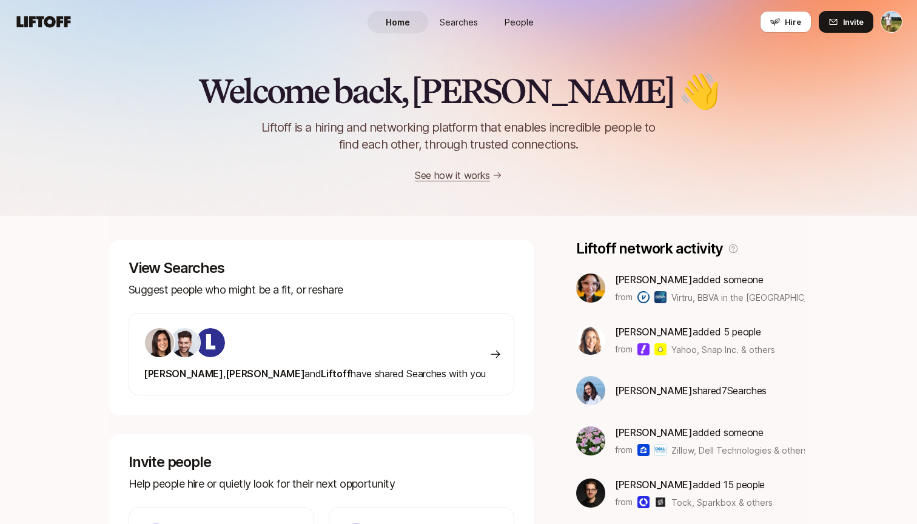
click at [898, 25] on html "Home Searches People Hire Home Searches People Hire Hire Invite Welcome back, […" at bounding box center [458, 262] width 917 height 524
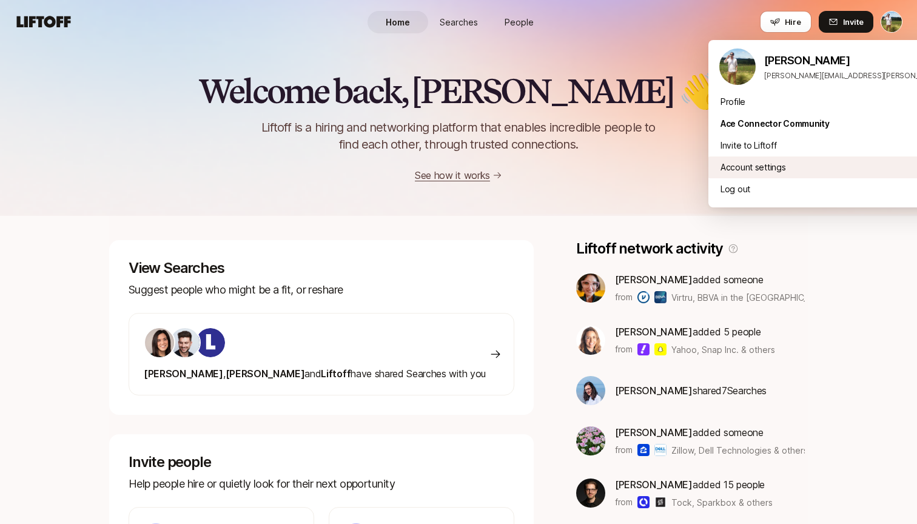
click at [788, 168] on div "Account settings" at bounding box center [858, 167] width 300 height 22
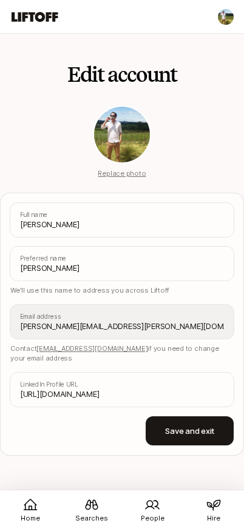
click at [230, 13] on html "Home Searches People Hire Home Searches People Hire Hire Invite Edit account Re…" at bounding box center [122, 264] width 244 height 529
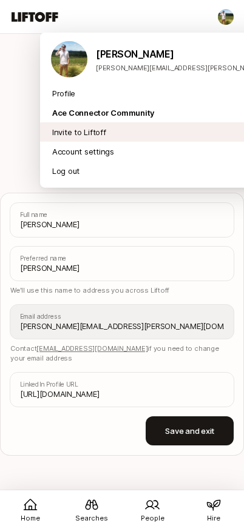
click at [158, 130] on div "Invite to Liftoff" at bounding box center [181, 131] width 283 height 19
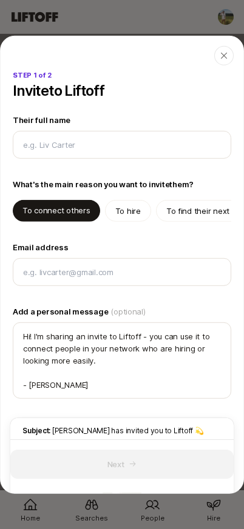
type textarea "x"
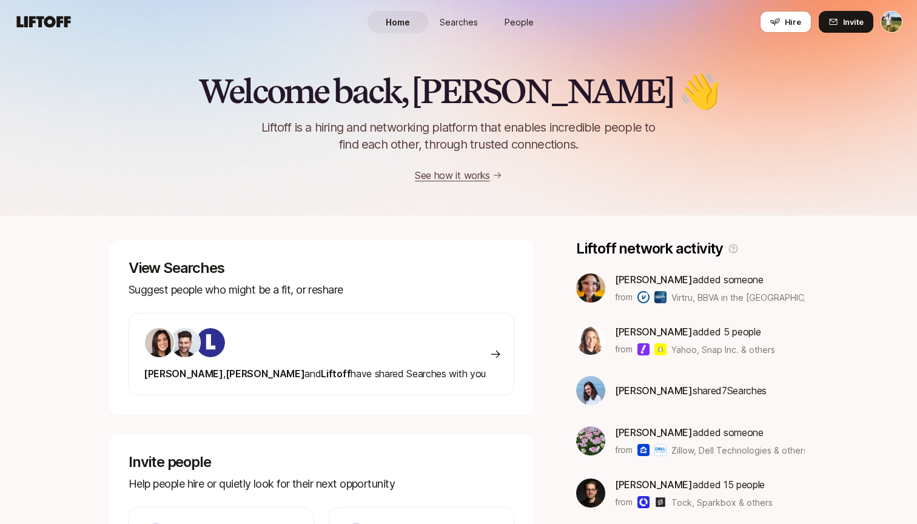
click at [888, 25] on html "Home Searches People Hire Home Searches People Hire Hire Invite Welcome back, […" at bounding box center [458, 262] width 917 height 524
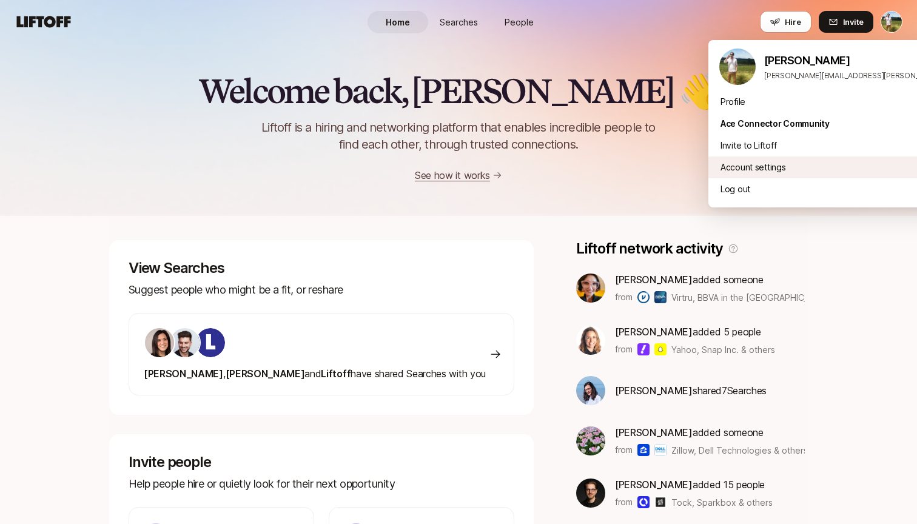
click at [786, 163] on div "Account settings" at bounding box center [858, 167] width 300 height 22
